Goal: Task Accomplishment & Management: Manage account settings

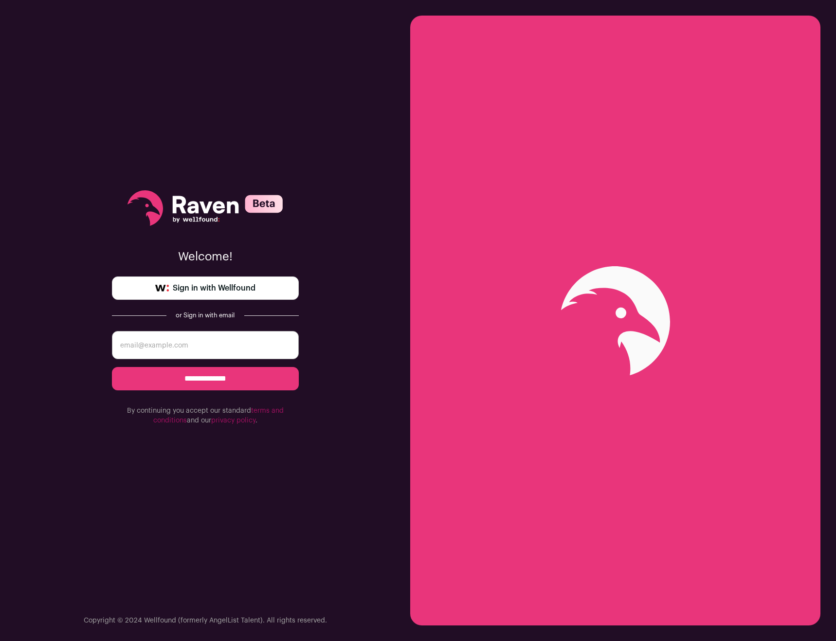
click at [232, 346] on input "email" at bounding box center [205, 345] width 187 height 28
type input "jeremiahgray26@gmail.com"
click at [230, 374] on input "**********" at bounding box center [205, 378] width 187 height 23
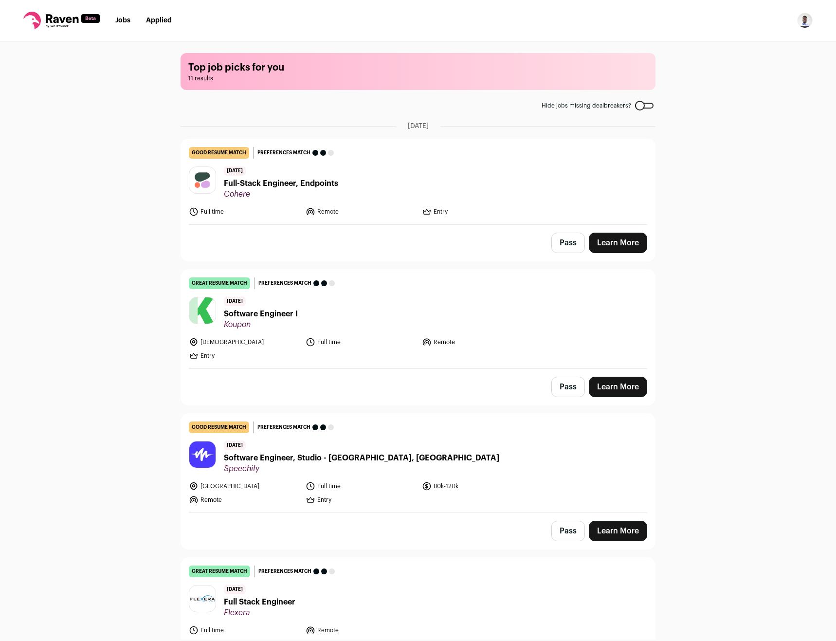
drag, startPoint x: 822, startPoint y: 21, endPoint x: 808, endPoint y: 21, distance: 13.6
click at [821, 21] on nav "Jobs Applied Settings Notifications Preferences Resume FAQs Logout" at bounding box center [418, 20] width 836 height 41
click at [808, 21] on img "Open dropdown" at bounding box center [805, 21] width 16 height 16
click at [756, 47] on link "Settings" at bounding box center [759, 45] width 108 height 23
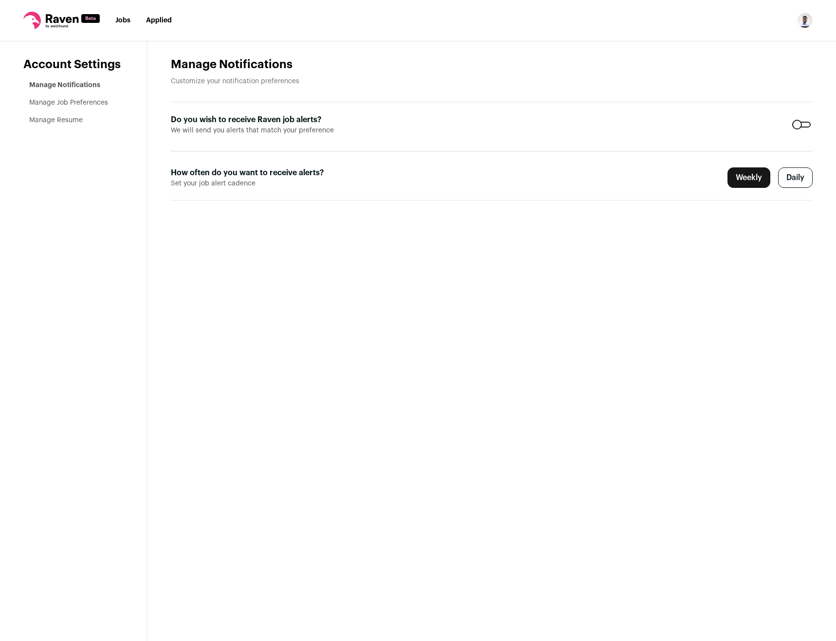
click at [801, 127] on div at bounding box center [802, 125] width 18 height 6
